Goal: Information Seeking & Learning: Learn about a topic

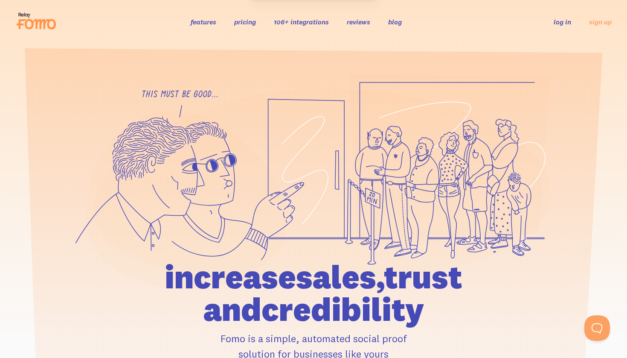
click at [247, 22] on link "pricing" at bounding box center [245, 22] width 22 height 9
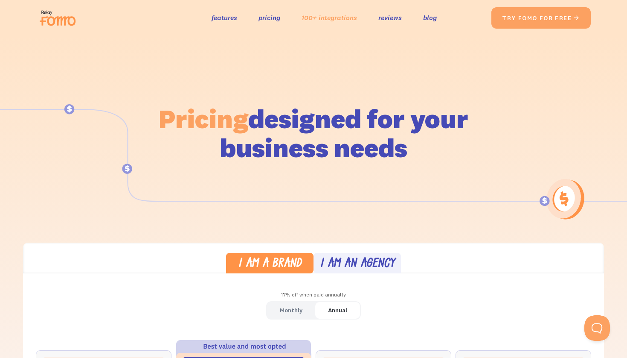
click at [336, 17] on link "100+ integrations" at bounding box center [329, 18] width 55 height 12
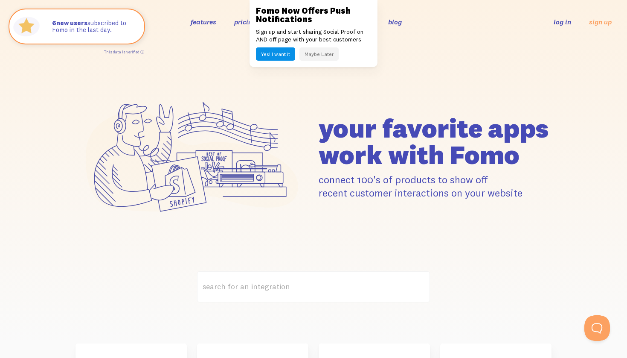
click at [320, 55] on button "Maybe Later" at bounding box center [319, 53] width 39 height 13
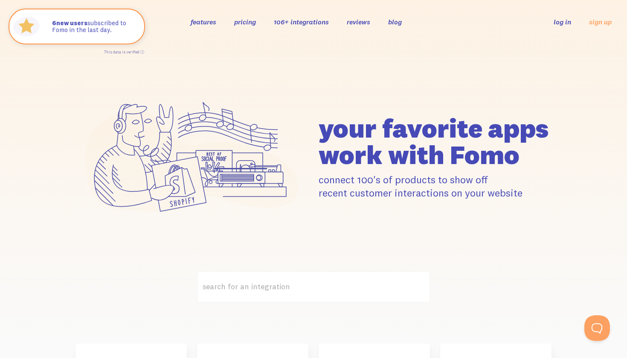
click at [205, 21] on link "features" at bounding box center [204, 22] width 26 height 9
